Goal: Check status: Check status

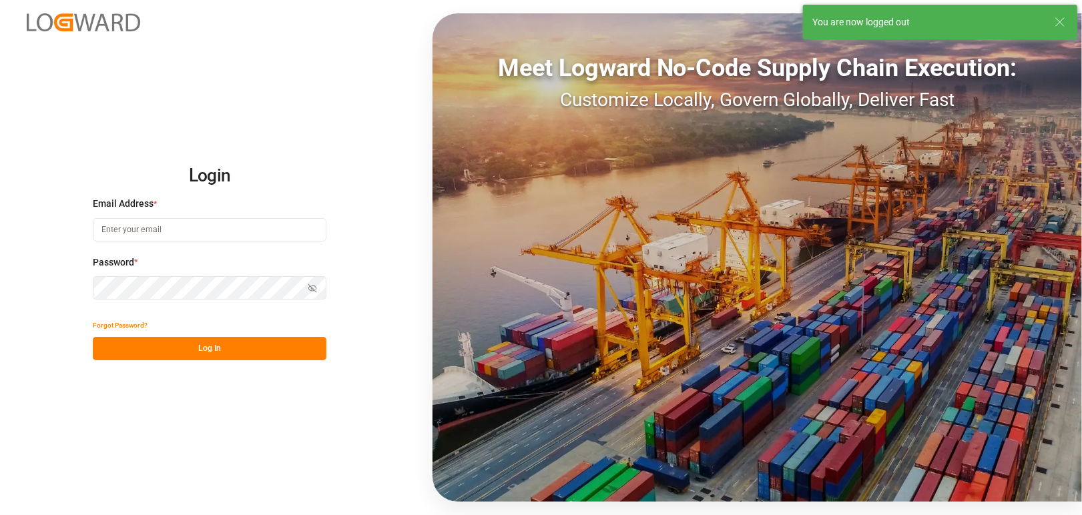
type input "stephanie.havard@melitta.fr"
click at [209, 346] on button "Log In" at bounding box center [210, 348] width 234 height 23
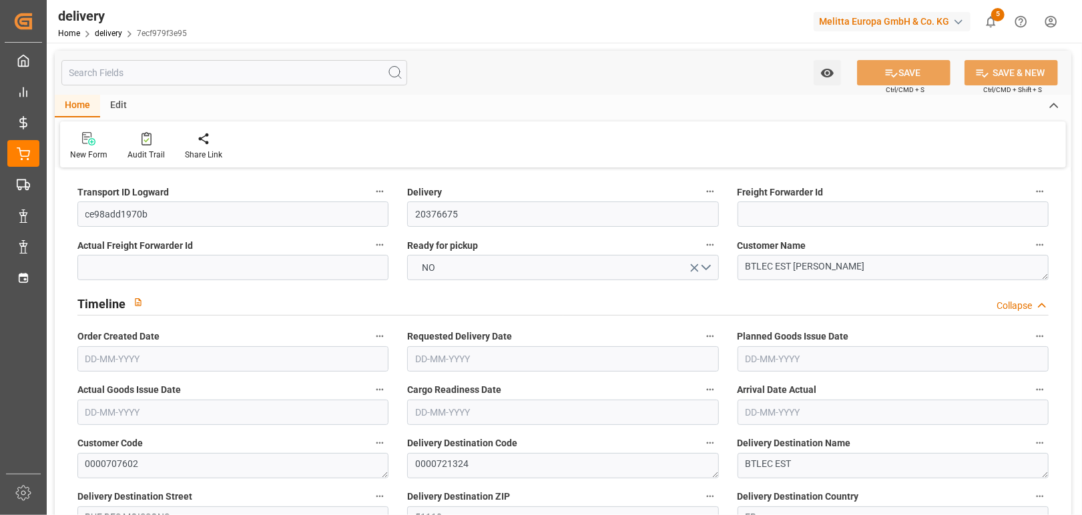
type input "16-09-2025"
type input "01-09-2025"
type input "29-08-2025"
type input "22-08-2025 11:00"
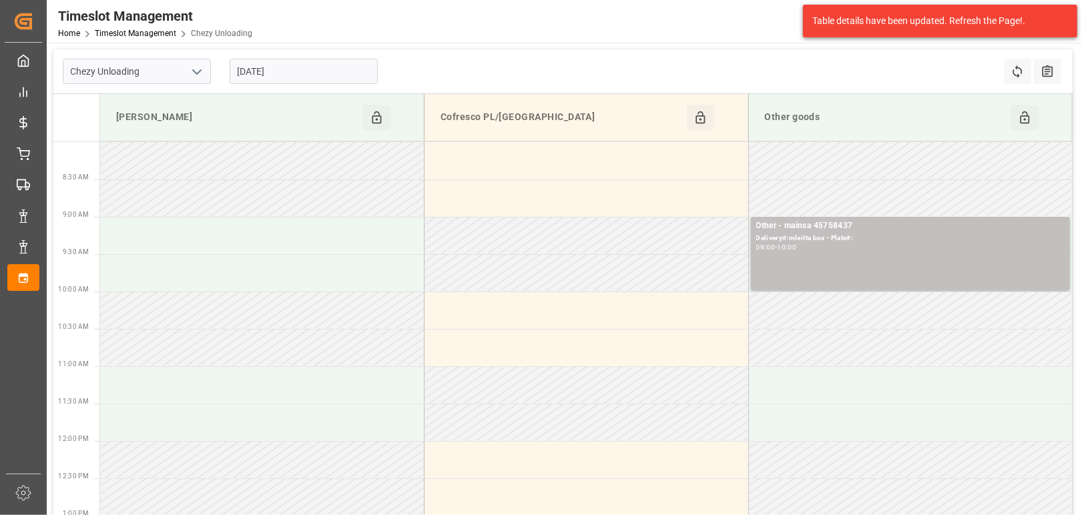
scroll to position [89, 0]
